Goal: Information Seeking & Learning: Learn about a topic

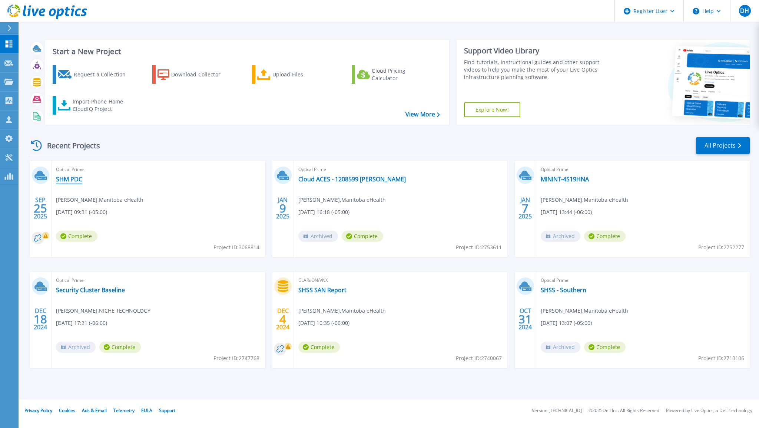
click at [81, 181] on link "SHM PDC" at bounding box center [69, 178] width 26 height 7
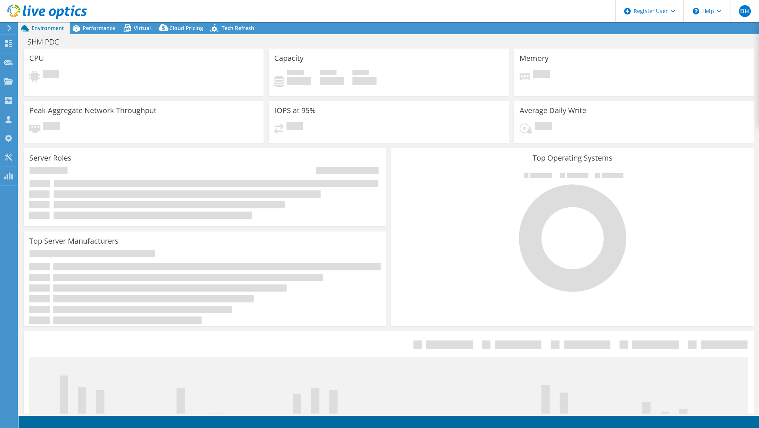
select select "USD"
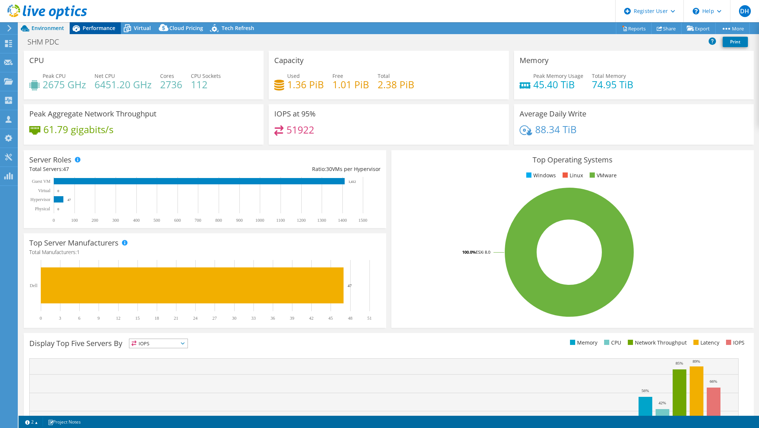
click at [92, 27] on span "Performance" at bounding box center [99, 27] width 33 height 7
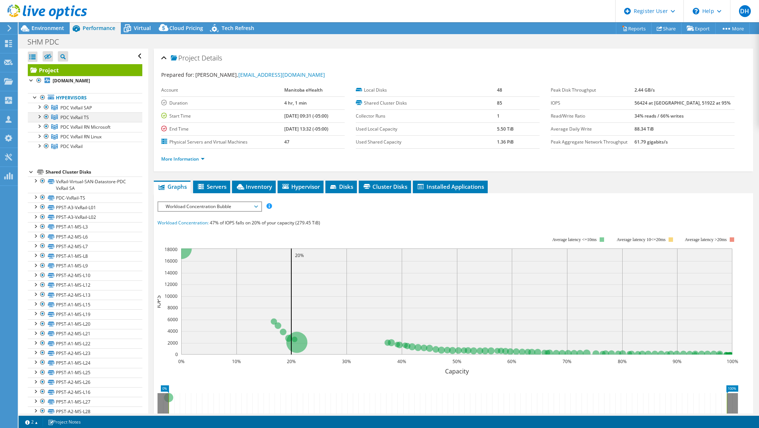
click at [39, 113] on div at bounding box center [38, 115] width 7 height 7
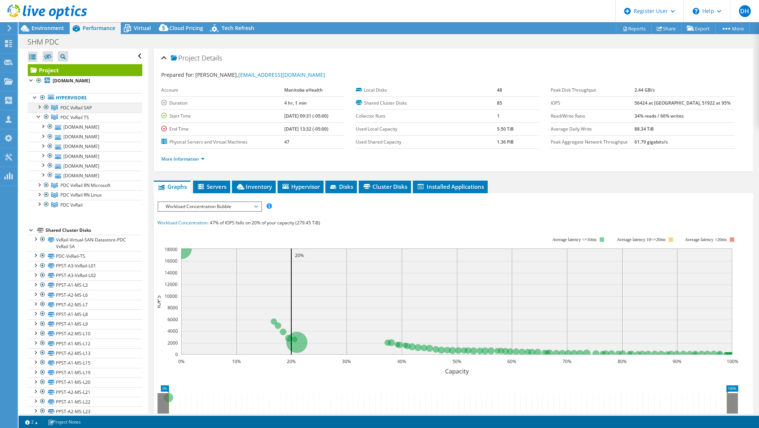
click at [41, 106] on div at bounding box center [38, 106] width 7 height 7
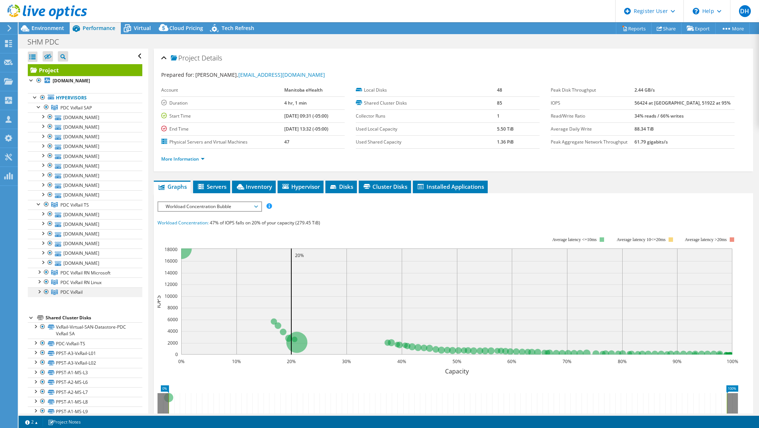
click at [40, 289] on div at bounding box center [38, 290] width 7 height 7
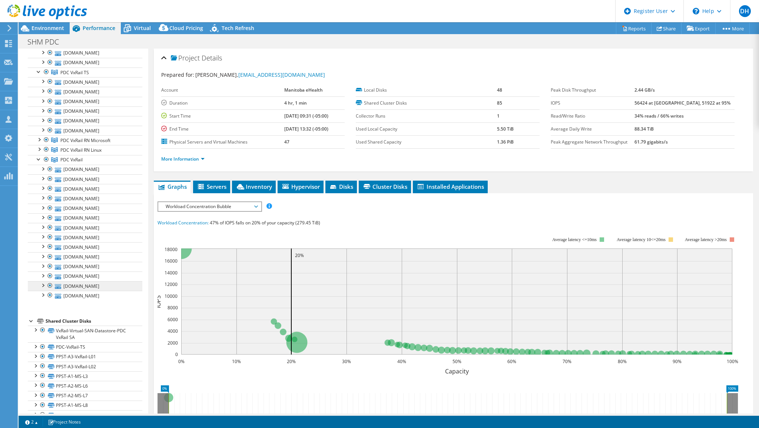
scroll to position [148, 0]
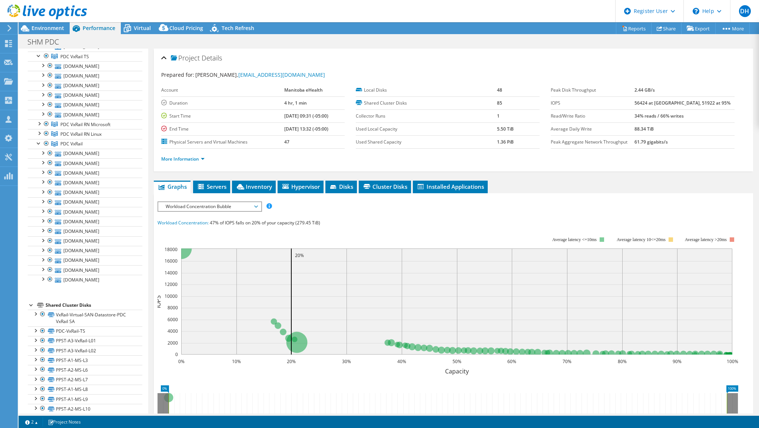
click at [529, 15] on header "DH Dell User Darren Head Darren.Head@dell.com Dell My Profile Log Out \n Help E…" at bounding box center [379, 11] width 759 height 22
click at [32, 26] on span "Environment" at bounding box center [48, 27] width 33 height 7
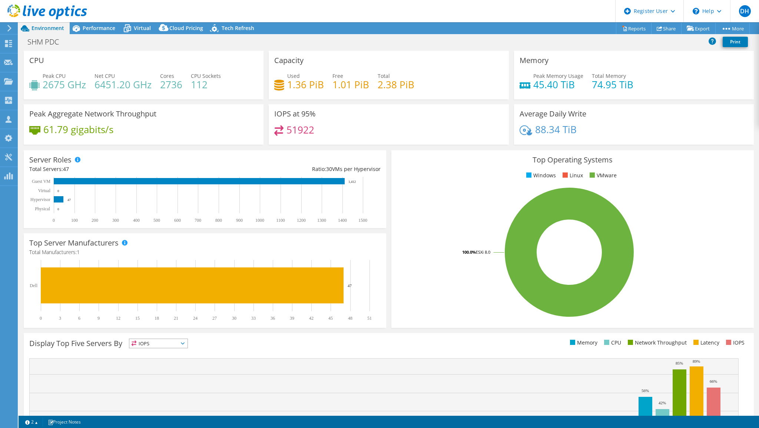
click at [7, 27] on icon at bounding box center [10, 28] width 6 height 7
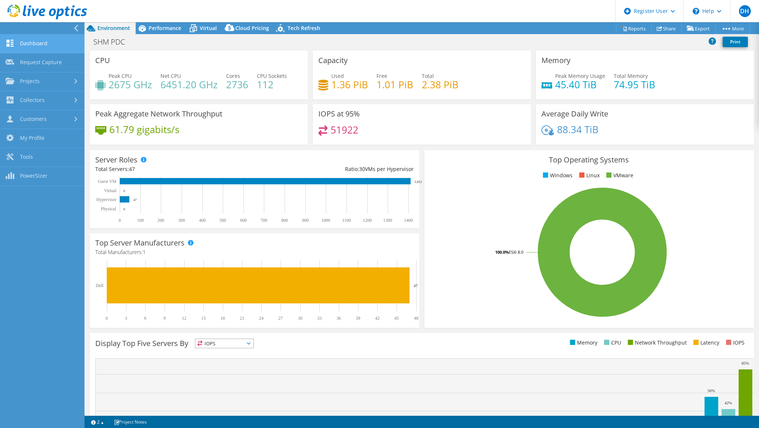
click at [36, 47] on link "Dashboard" at bounding box center [42, 43] width 85 height 19
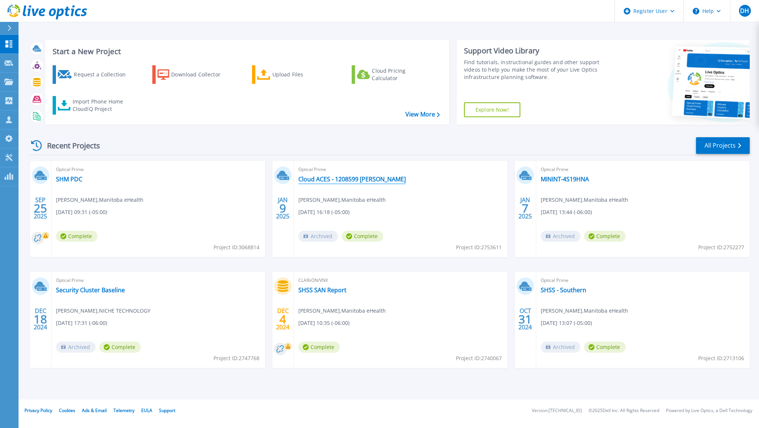
click at [387, 179] on link "Cloud ACES - 1208599 [PERSON_NAME]" at bounding box center [351, 178] width 107 height 7
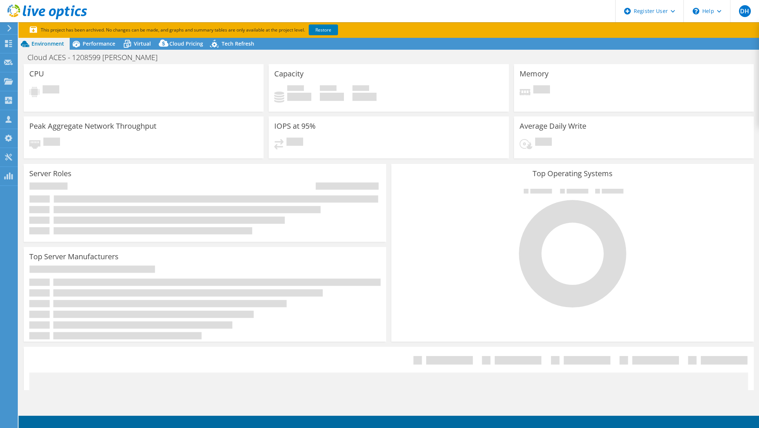
select select "[GEOGRAPHIC_DATA]"
select select "CAD"
radio input "true"
radio input "false"
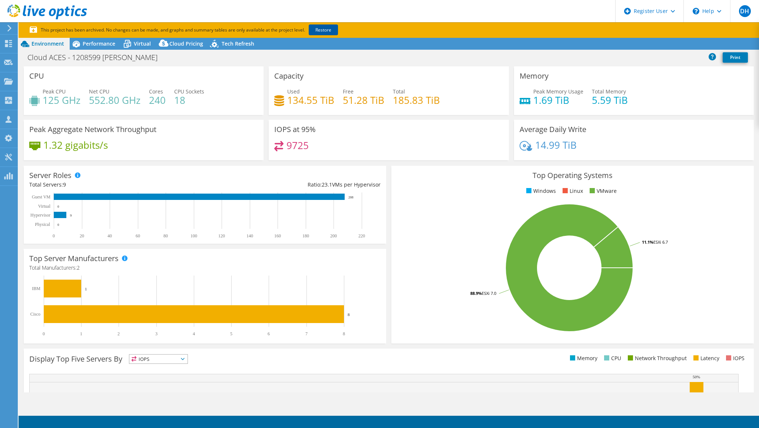
click at [326, 29] on link "Restore" at bounding box center [323, 29] width 29 height 11
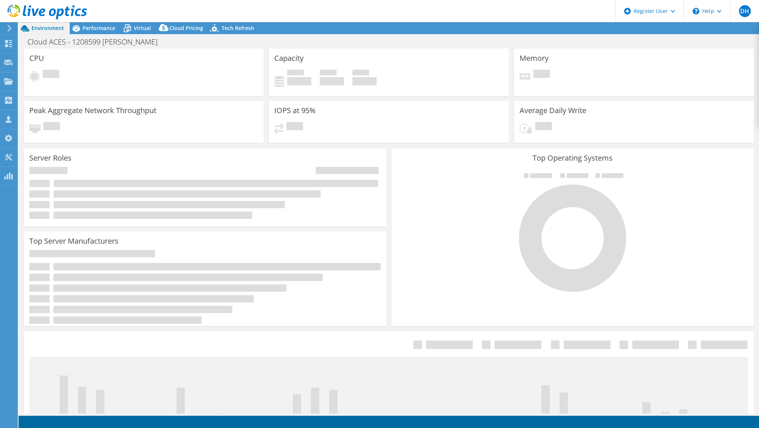
select select "[GEOGRAPHIC_DATA]"
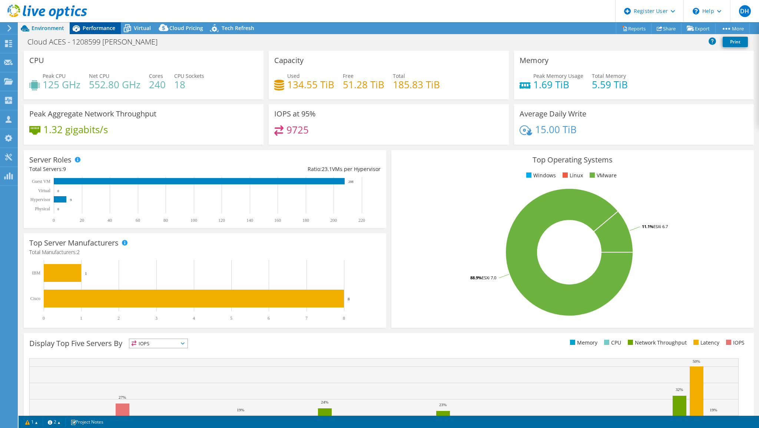
click at [91, 29] on span "Performance" at bounding box center [99, 27] width 33 height 7
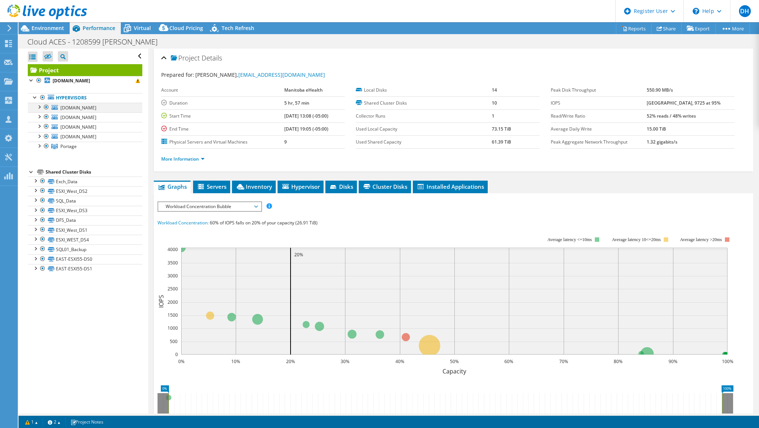
click at [39, 104] on div at bounding box center [38, 106] width 7 height 7
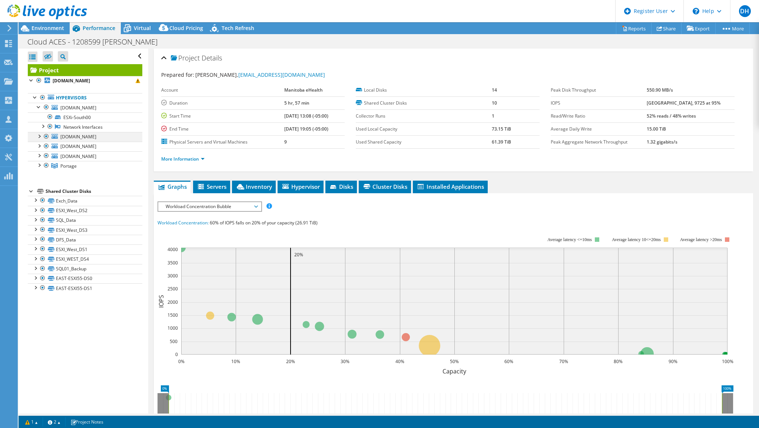
click at [41, 135] on div at bounding box center [38, 135] width 7 height 7
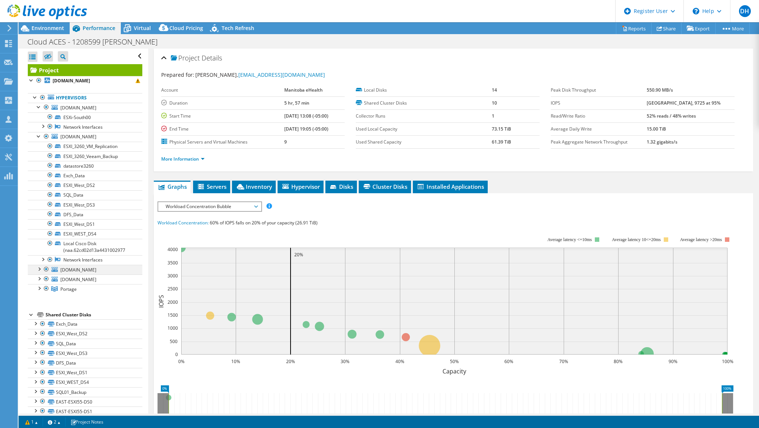
click at [40, 267] on div at bounding box center [38, 268] width 7 height 7
click at [41, 317] on div at bounding box center [38, 316] width 7 height 7
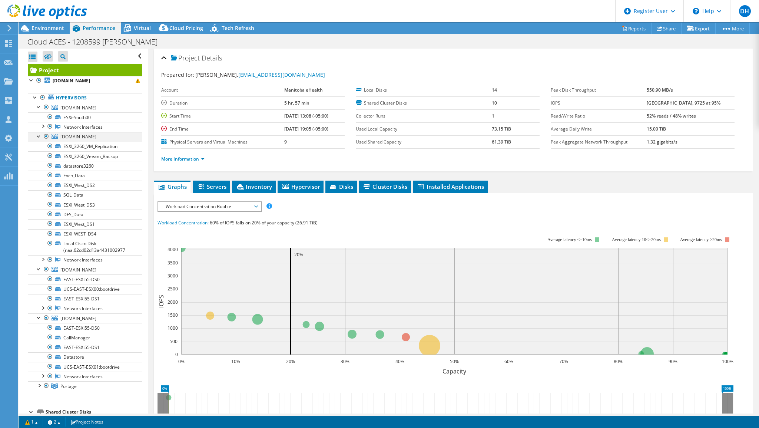
click at [36, 135] on div at bounding box center [38, 135] width 7 height 7
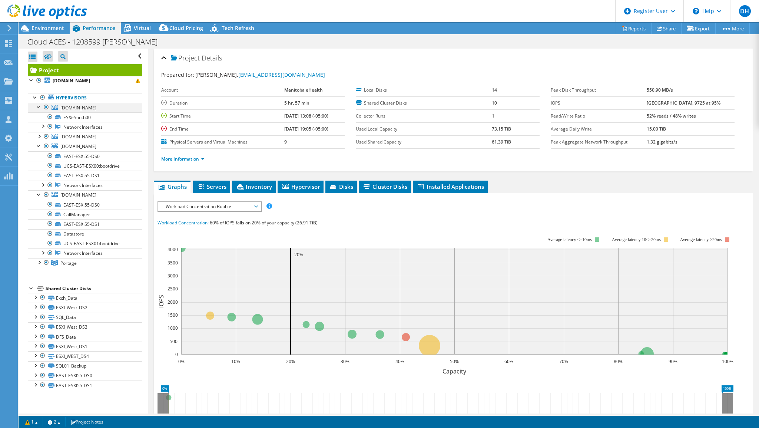
click at [38, 107] on div at bounding box center [38, 106] width 7 height 7
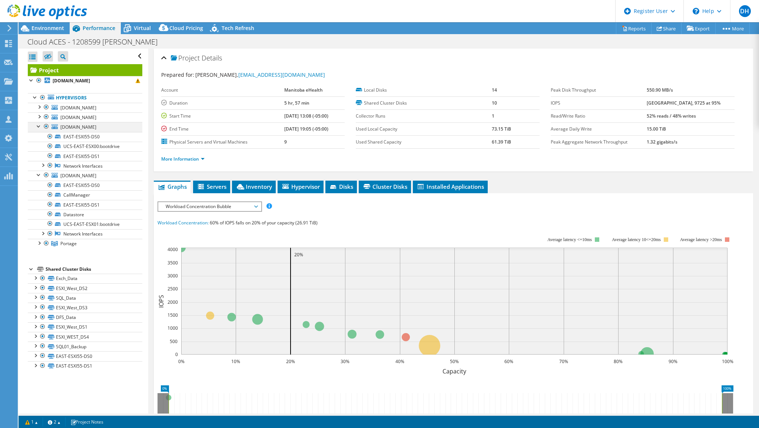
click at [40, 124] on div at bounding box center [38, 125] width 7 height 7
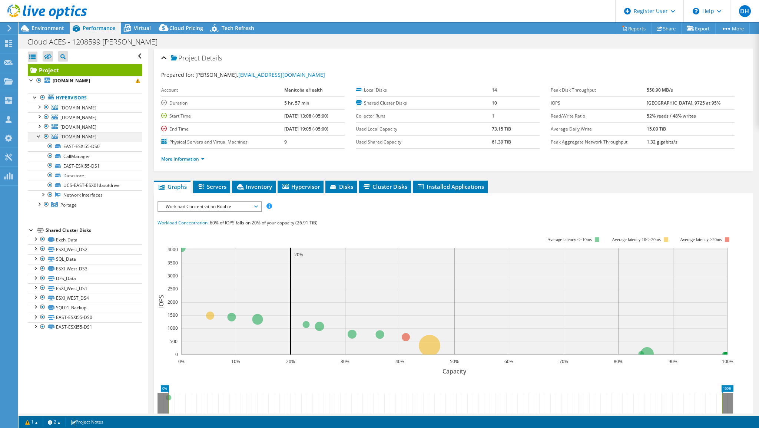
click at [39, 135] on div at bounding box center [38, 135] width 7 height 7
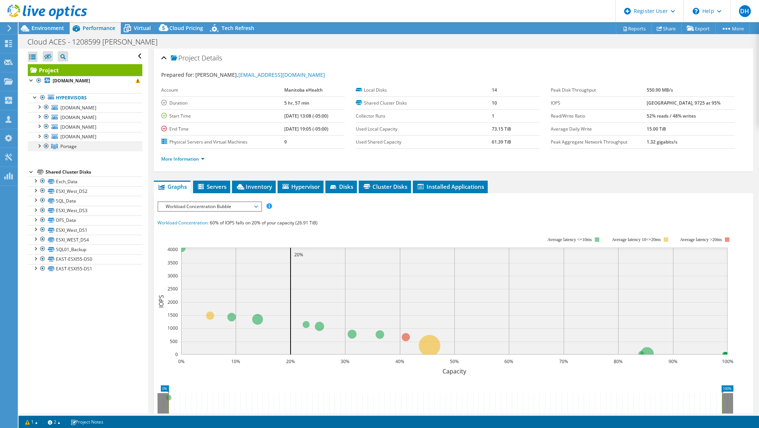
click at [39, 146] on div at bounding box center [38, 145] width 7 height 7
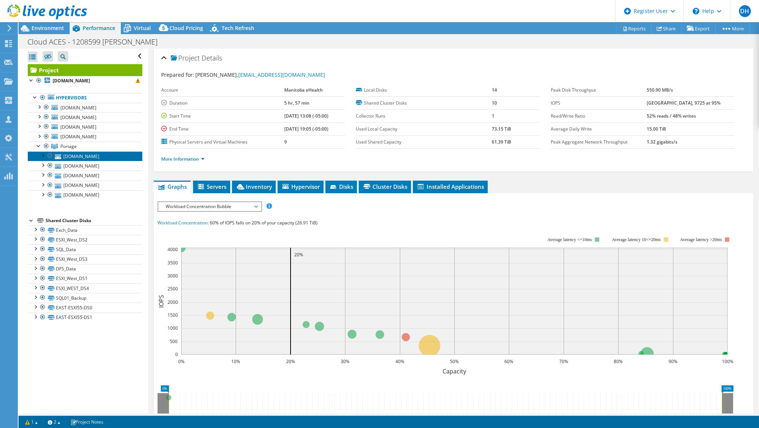
click at [68, 153] on link "[DOMAIN_NAME]" at bounding box center [85, 156] width 115 height 10
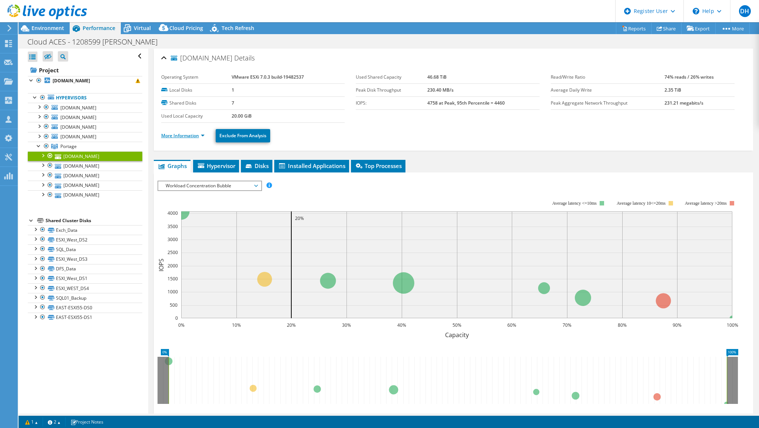
click at [196, 135] on link "More Information" at bounding box center [182, 135] width 43 height 6
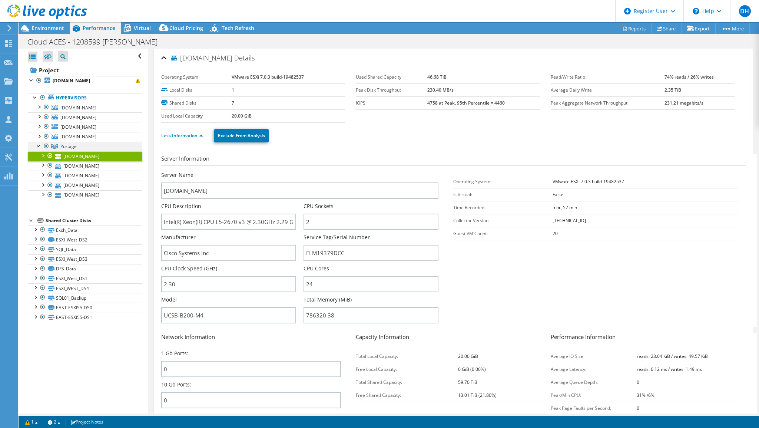
click at [38, 144] on div at bounding box center [38, 145] width 7 height 7
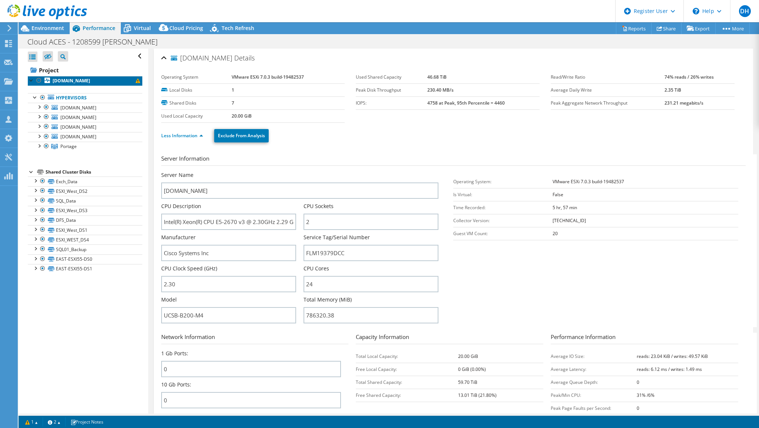
click at [86, 81] on b "[DOMAIN_NAME]" at bounding box center [71, 80] width 37 height 6
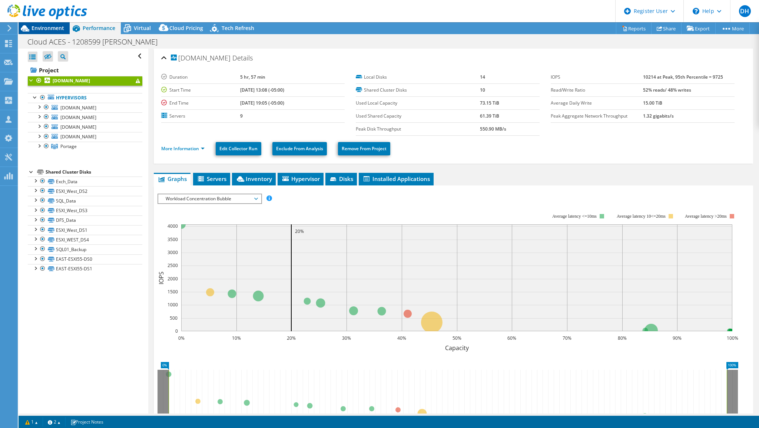
click at [46, 27] on span "Environment" at bounding box center [48, 27] width 33 height 7
